Goal: Obtain resource: Download file/media

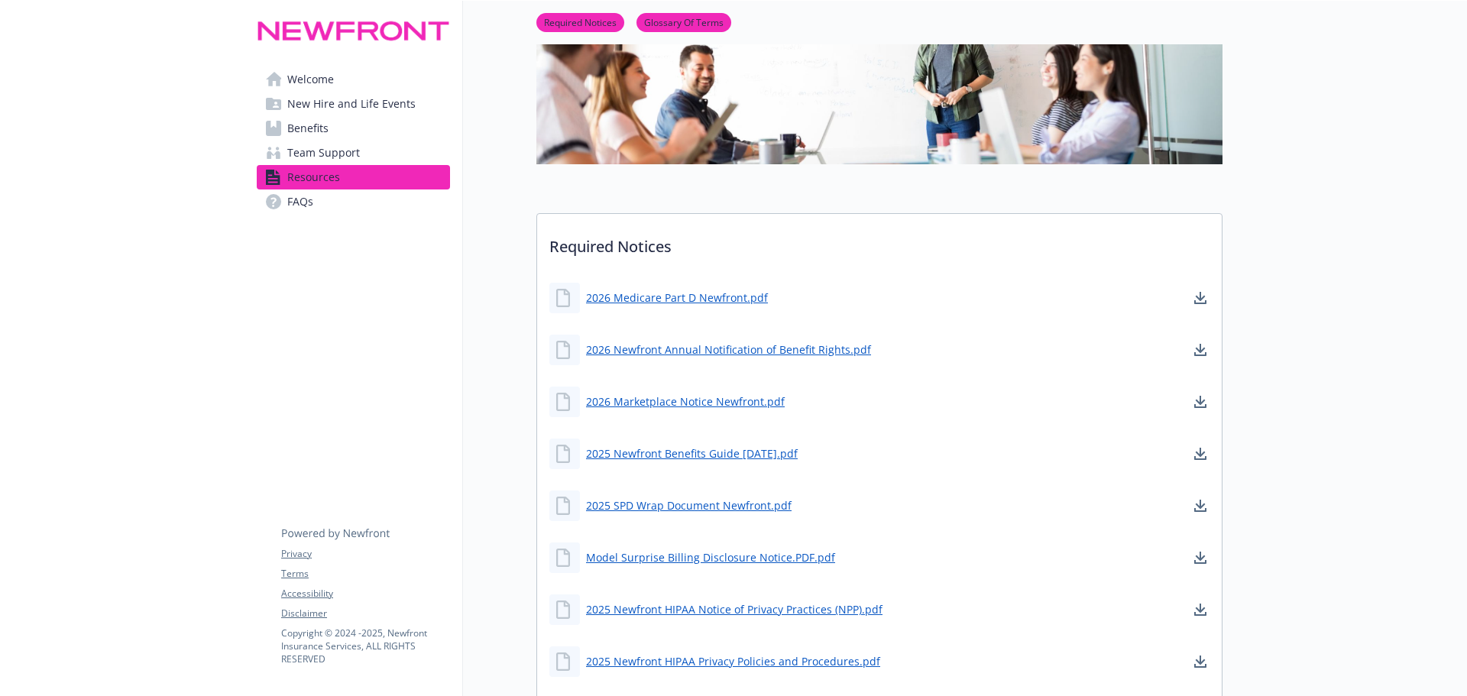
scroll to position [153, 0]
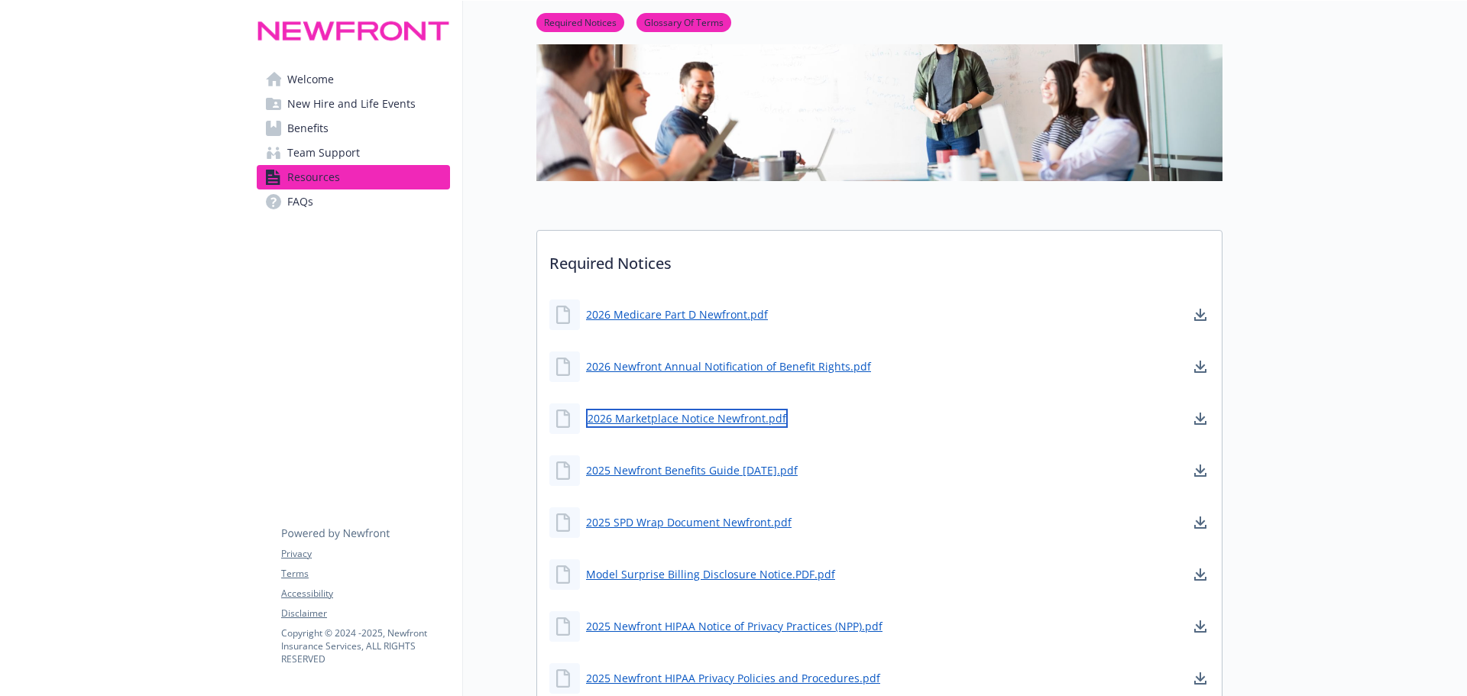
click at [672, 419] on link "2026 Marketplace Notice Newfront.pdf" at bounding box center [687, 418] width 202 height 19
